Goal: Check status

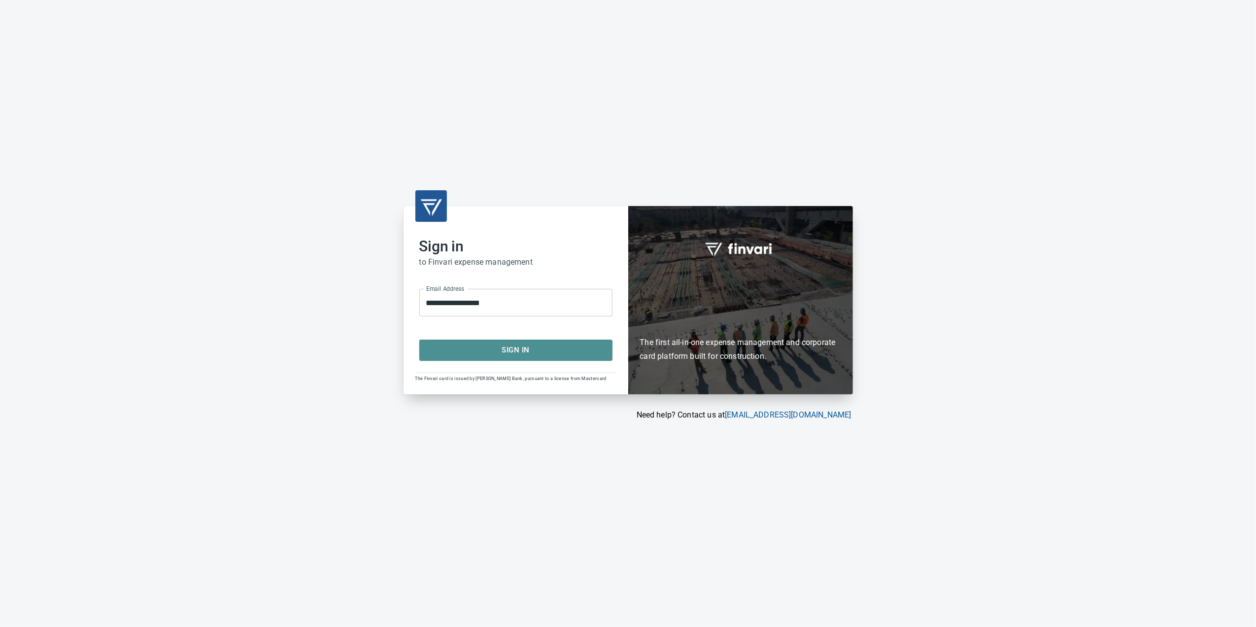
click at [519, 350] on span "Sign In" at bounding box center [515, 349] width 171 height 13
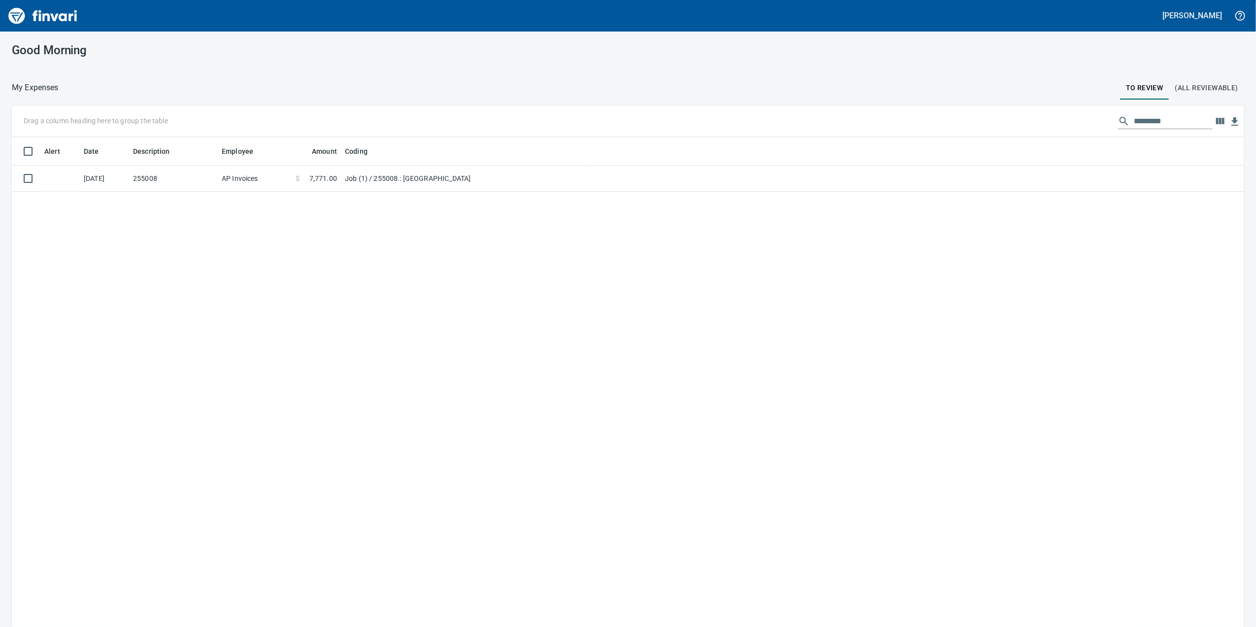
scroll to position [509, 1213]
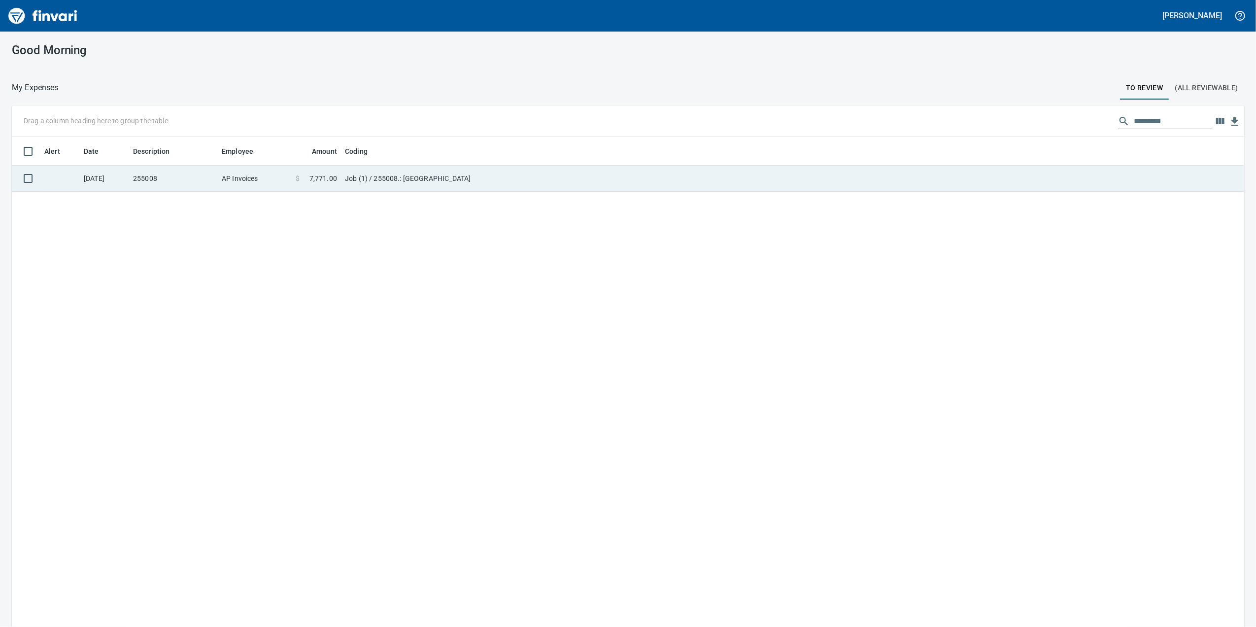
click at [413, 188] on td "Job (1) / 255008.: Four Creeks South Subdivision" at bounding box center [464, 179] width 246 height 26
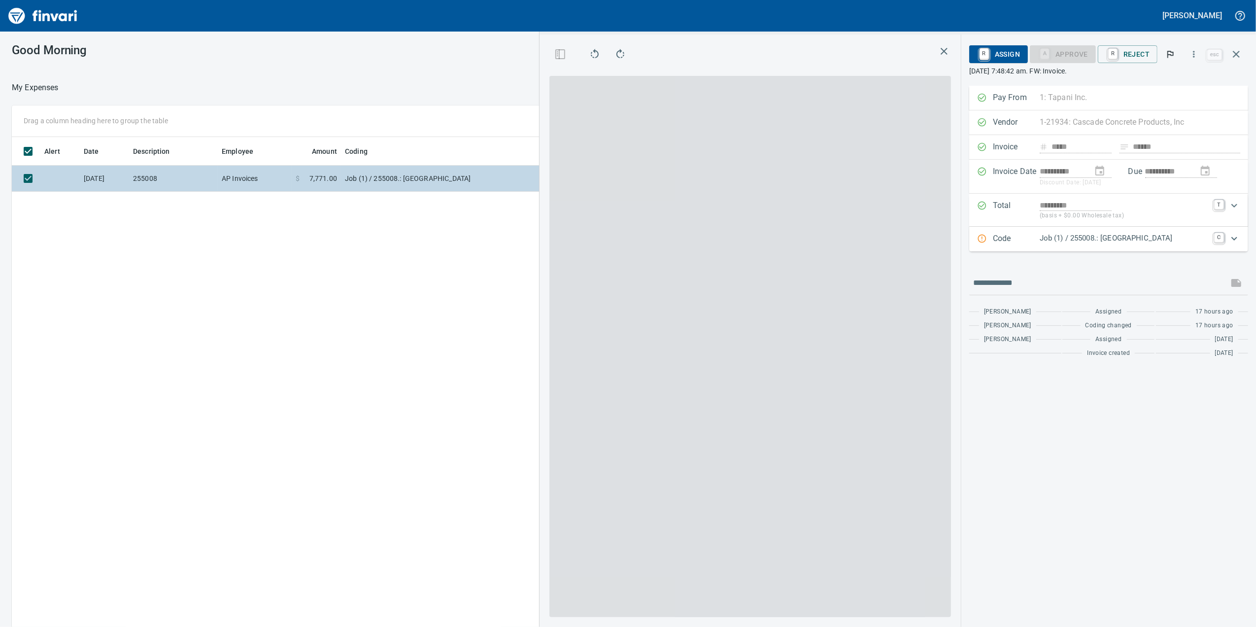
scroll to position [509, 966]
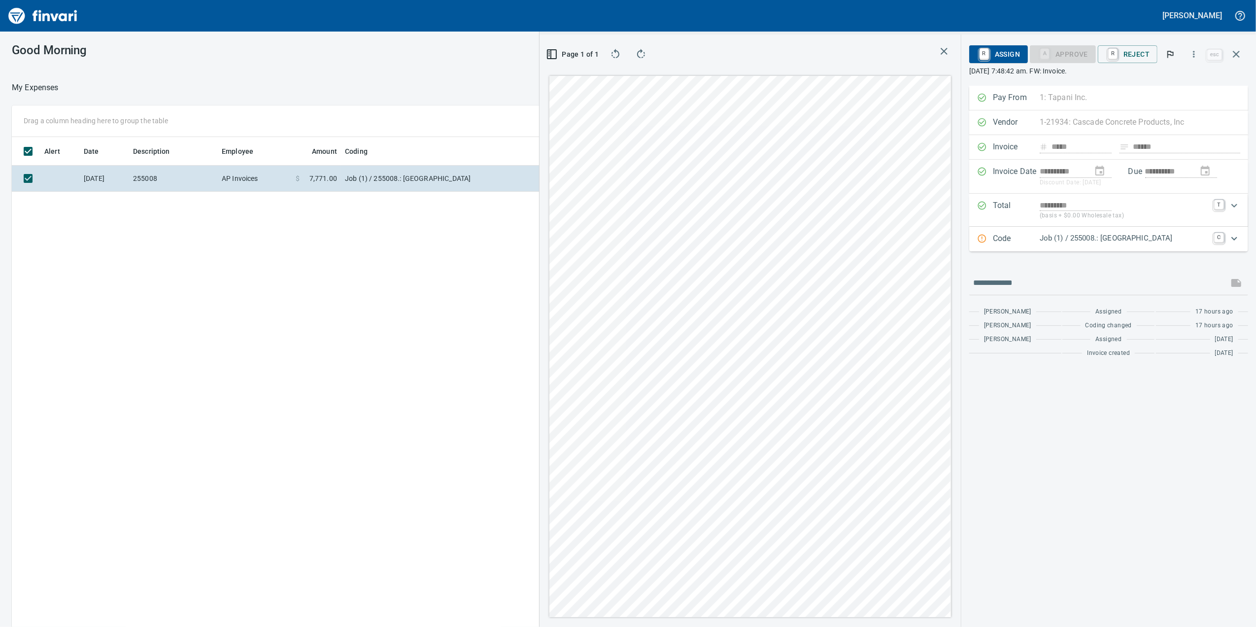
click at [461, 56] on div "Good Morning" at bounding box center [505, 50] width 1010 height 37
